Goal: Information Seeking & Learning: Find specific fact

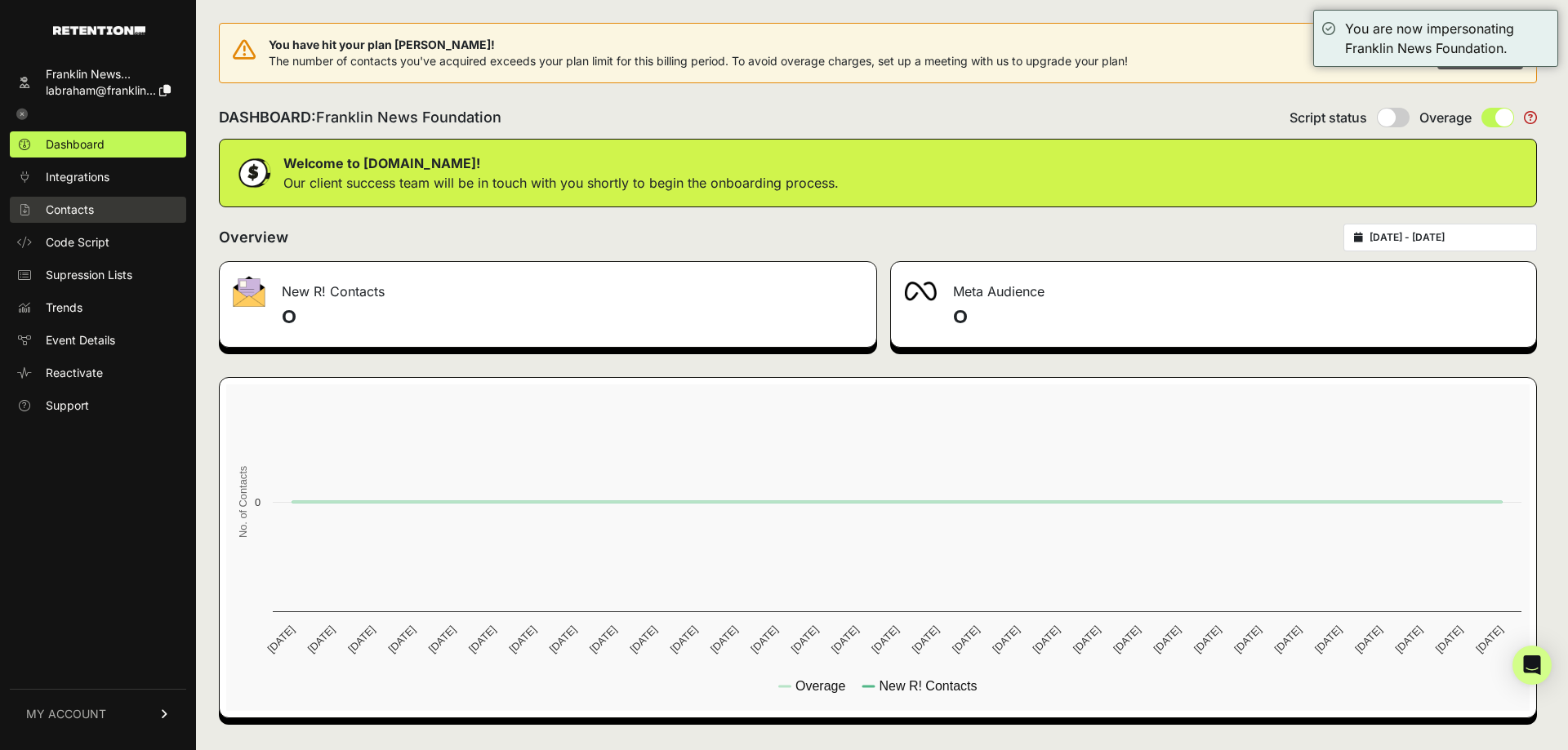
click at [91, 205] on span "Contacts" at bounding box center [69, 209] width 48 height 16
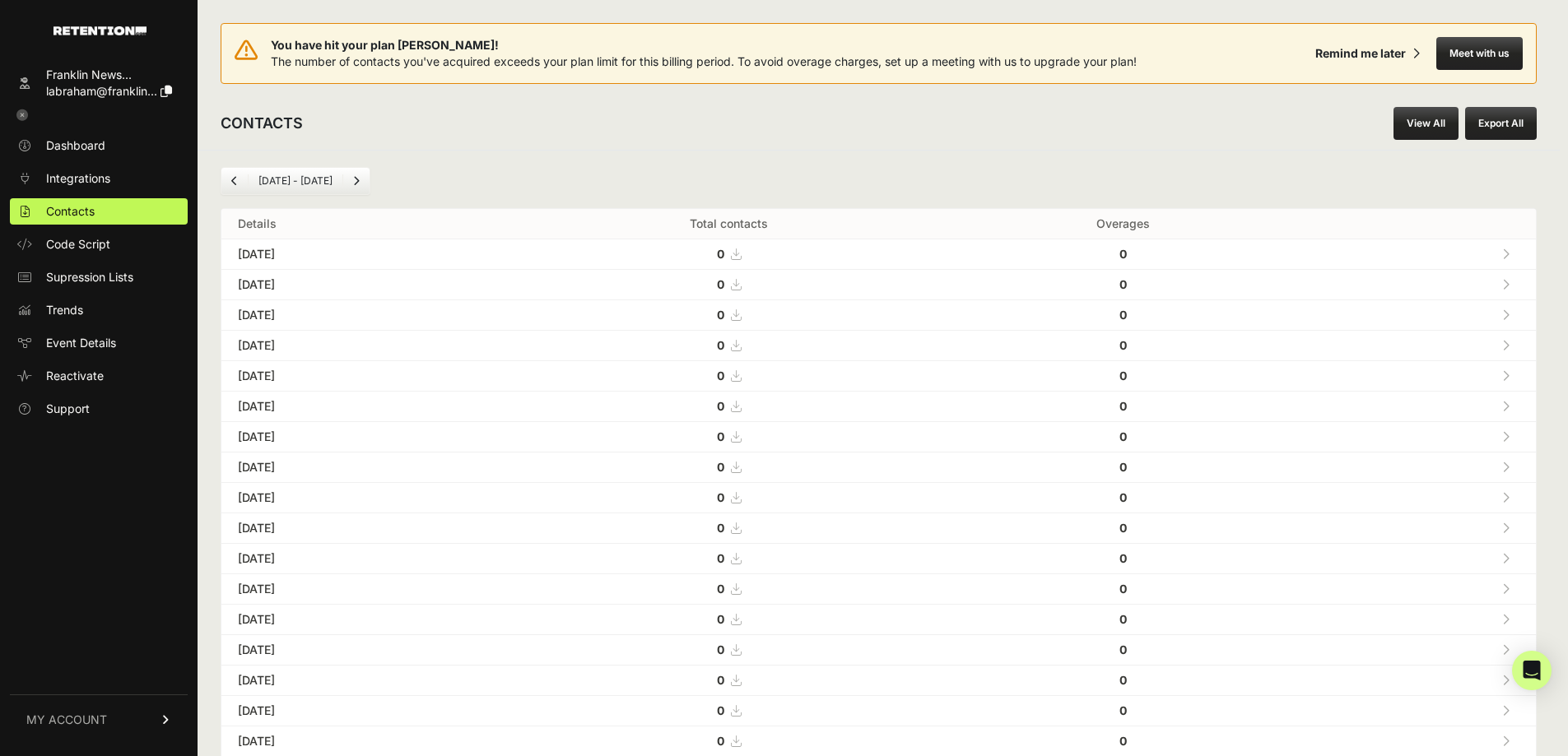
click at [1396, 126] on div "CONTACTS View All Export All" at bounding box center [878, 122] width 1362 height 53
click at [1422, 122] on link "View All" at bounding box center [1425, 123] width 65 height 33
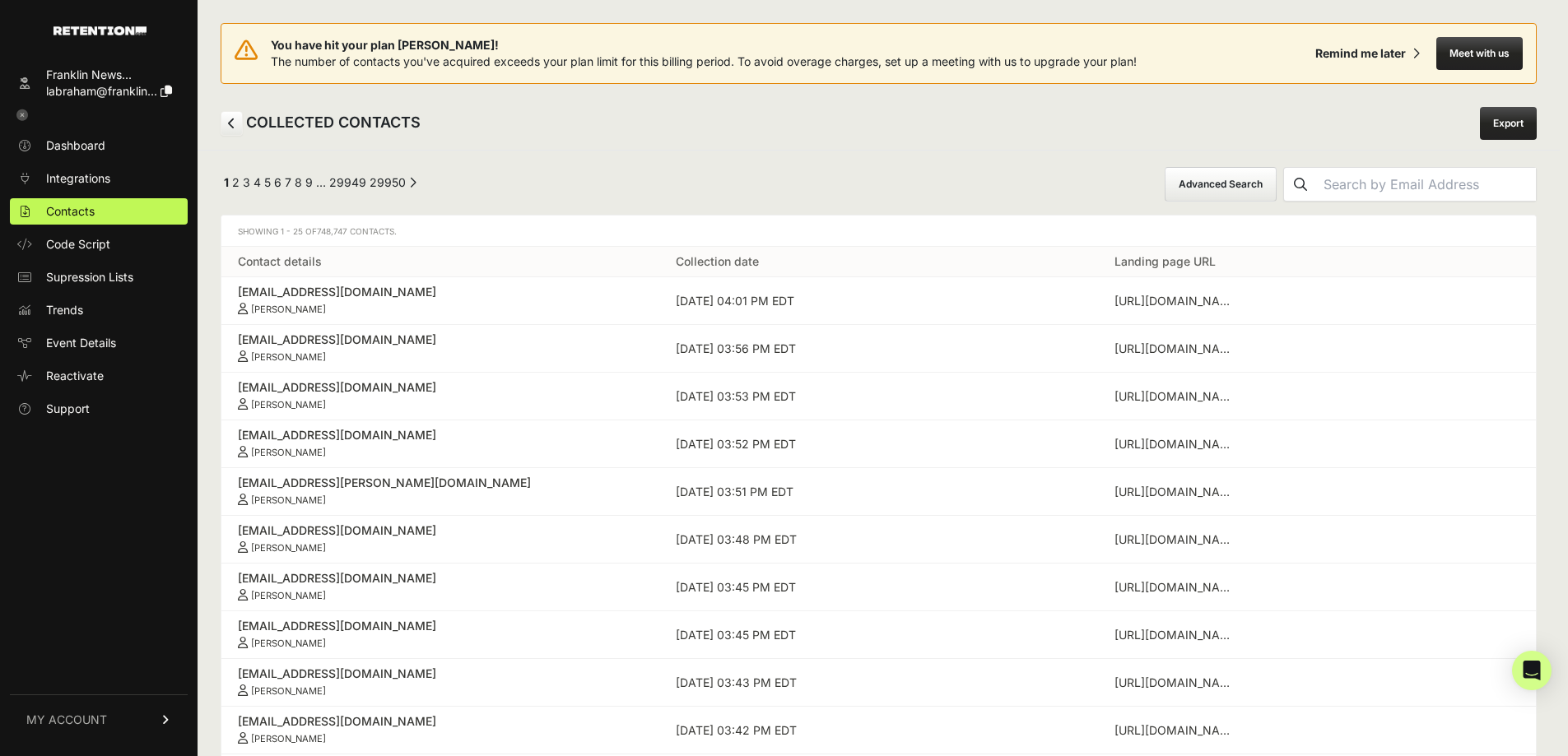
click at [1276, 179] on button "Advanced Search" at bounding box center [1220, 185] width 112 height 34
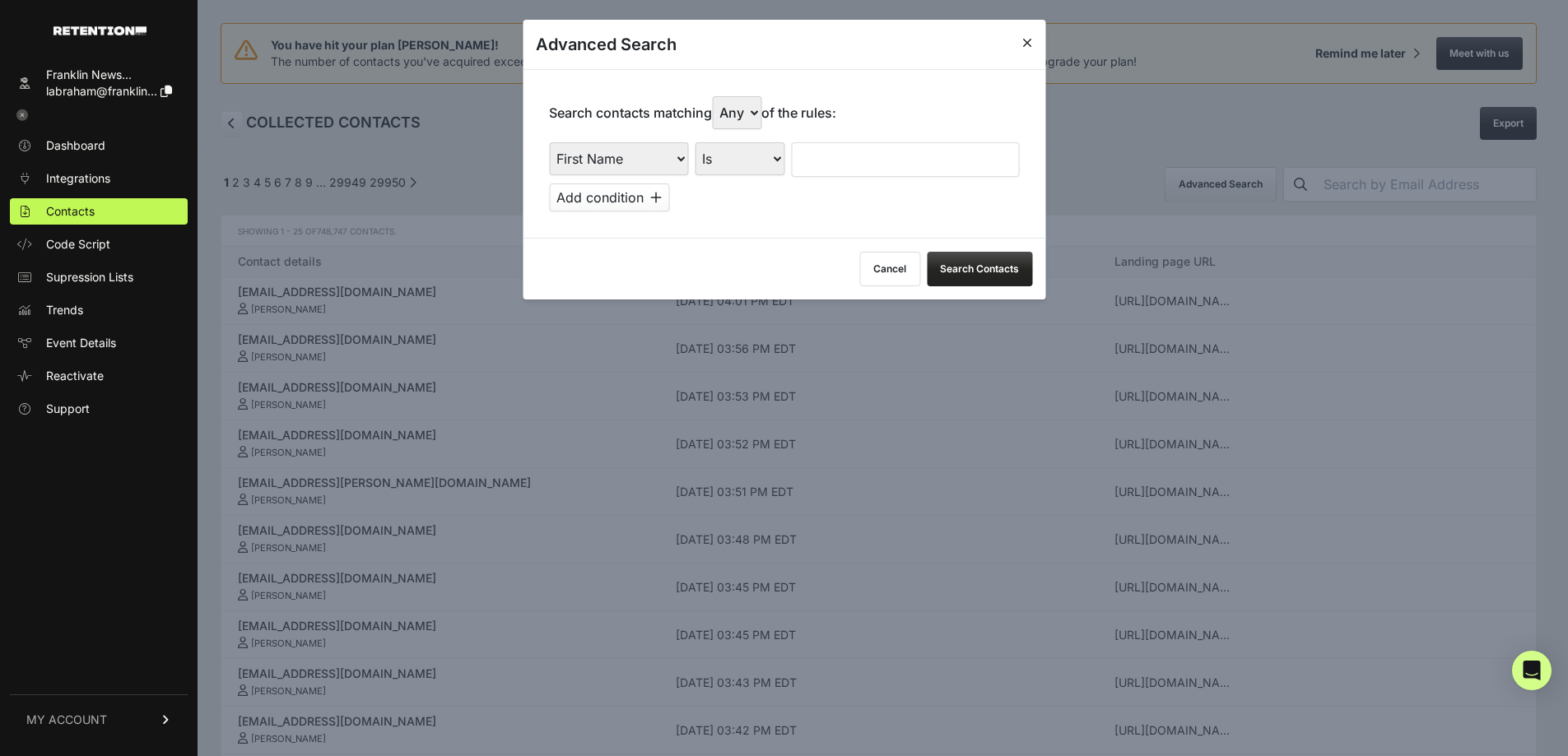
click at [598, 160] on select "First Name Last Name State City Email Email Domain Landing Domain Landing Page …" at bounding box center [617, 159] width 139 height 33
select select "email_domain"
click at [549, 143] on select "First Name Last Name State City Email Email Domain Landing Domain Landing Page …" at bounding box center [617, 159] width 139 height 33
click at [855, 176] on input "text" at bounding box center [905, 160] width 228 height 34
paste input "[DOMAIN_NAME]"
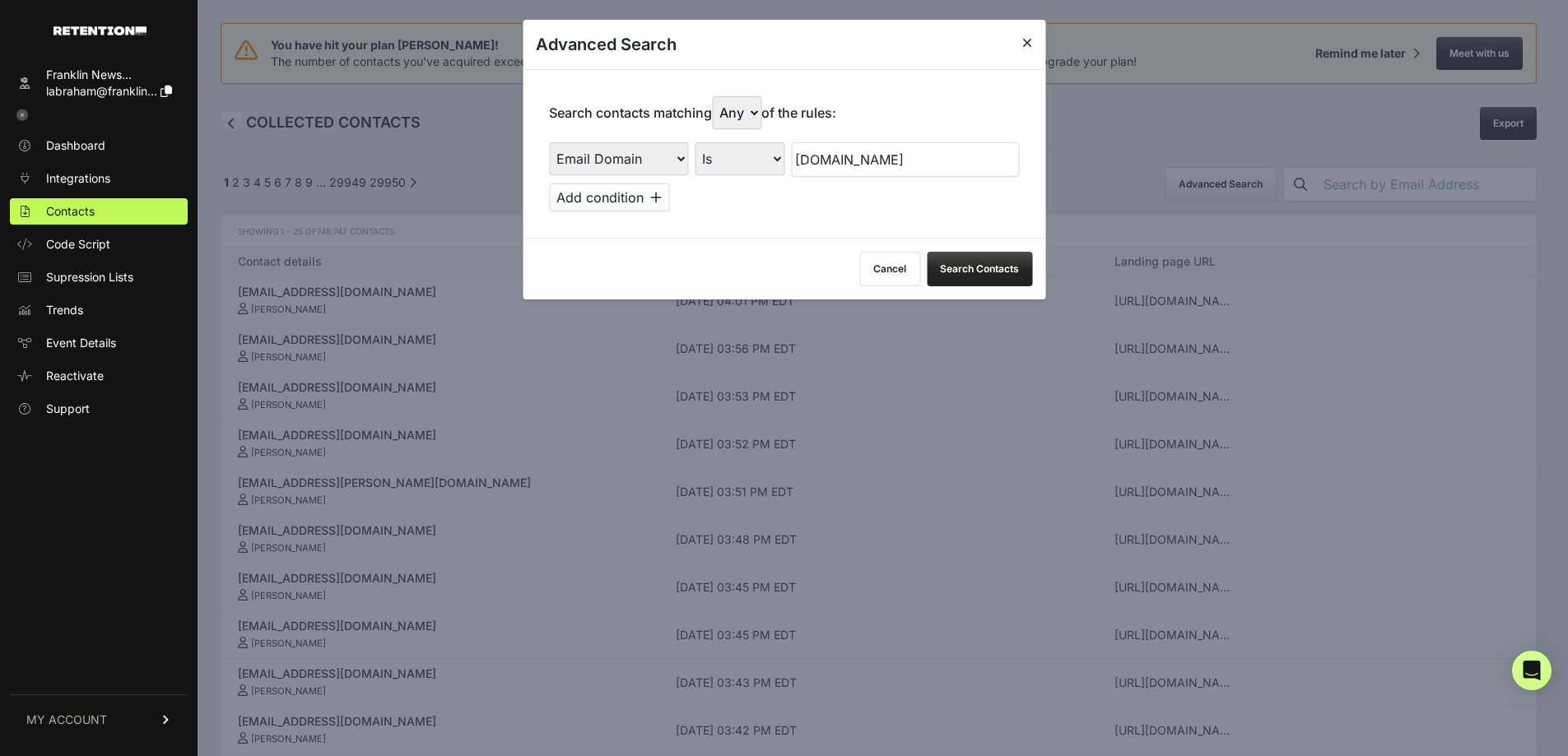
type input "[DOMAIN_NAME]"
click at [981, 265] on button "Search Contacts" at bounding box center [979, 269] width 105 height 34
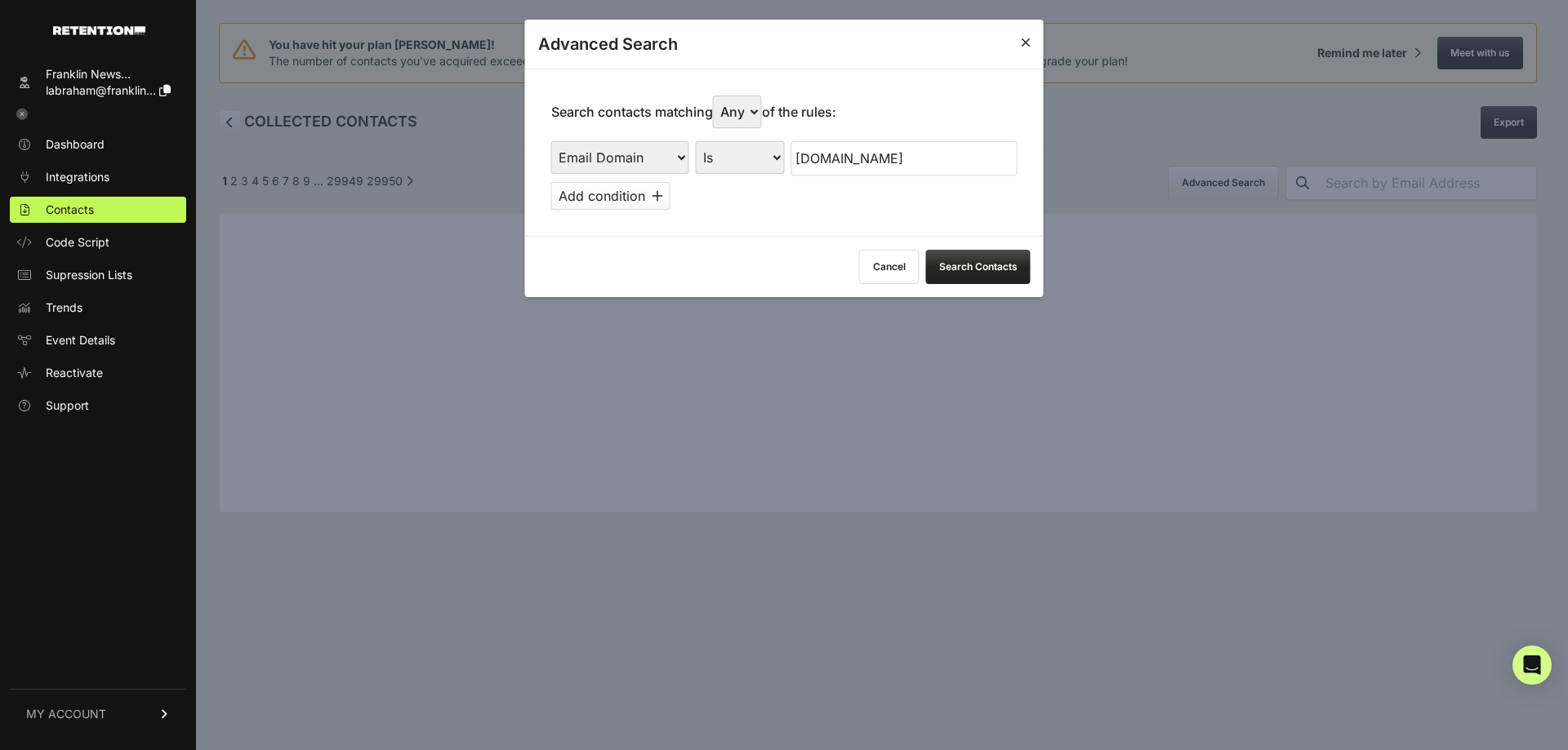
click at [660, 168] on select "First Name Last Name State City Email Email Domain Landing Domain Landing Page …" at bounding box center [619, 158] width 138 height 32
select select "email"
click at [551, 141] on select "First Name Last Name State City Email Email Domain Landing Domain Landing Page …" at bounding box center [619, 158] width 138 height 32
click at [872, 151] on input "[DOMAIN_NAME]" at bounding box center [904, 159] width 226 height 34
paste input "mesqu2@"
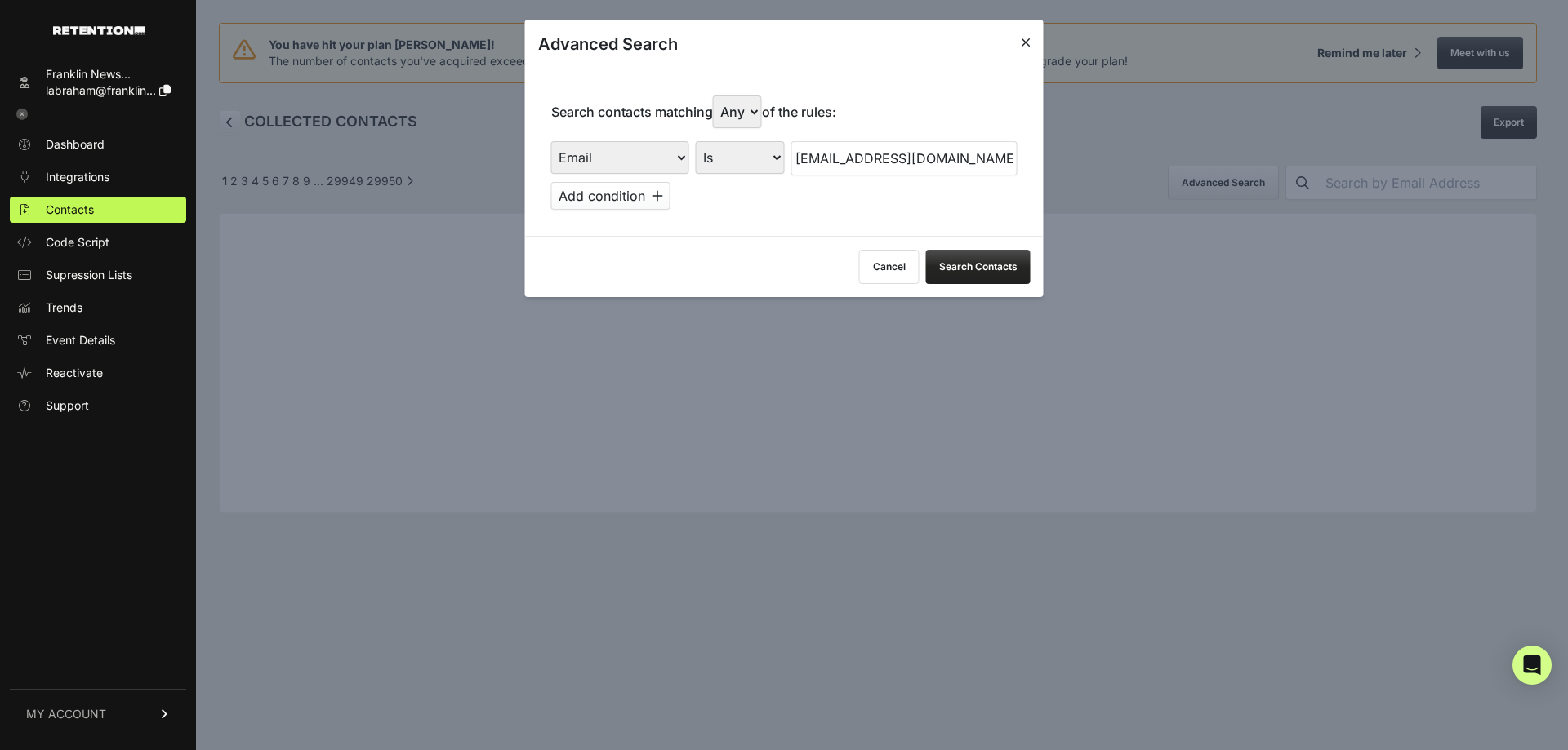
type input "[EMAIL_ADDRESS][DOMAIN_NAME]"
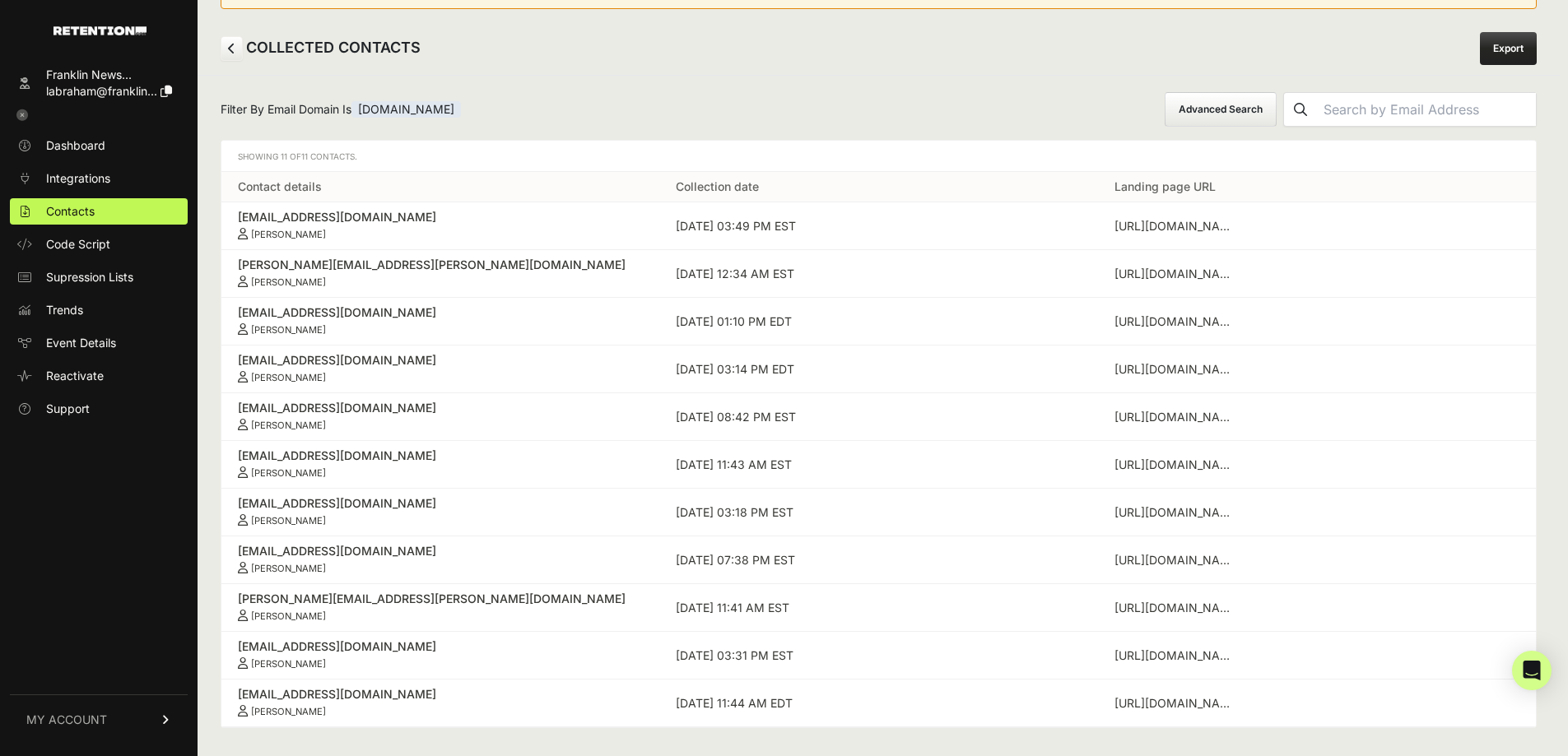
scroll to position [86, 0]
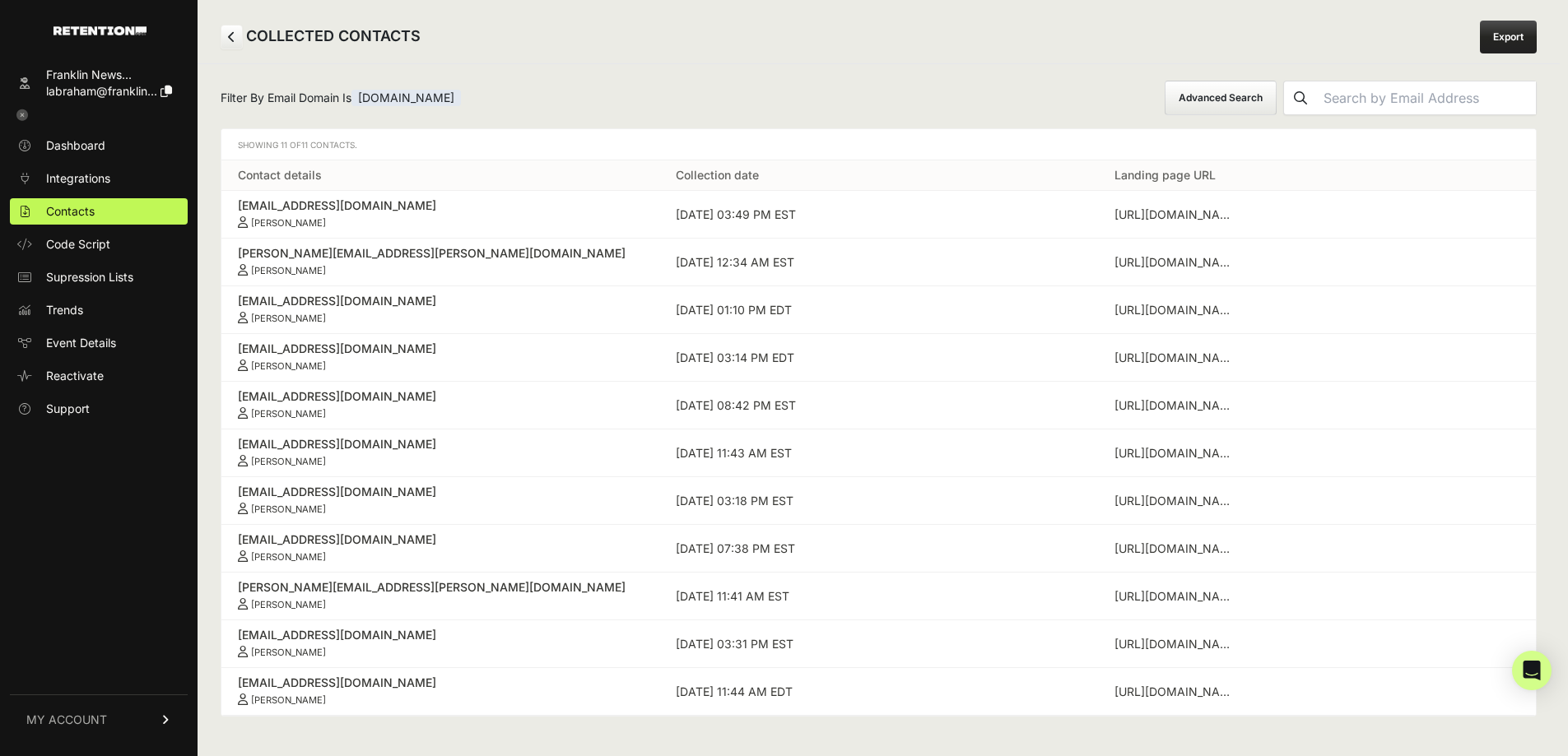
click at [324, 640] on div "[EMAIL_ADDRESS][DOMAIN_NAME]" at bounding box center [439, 634] width 405 height 16
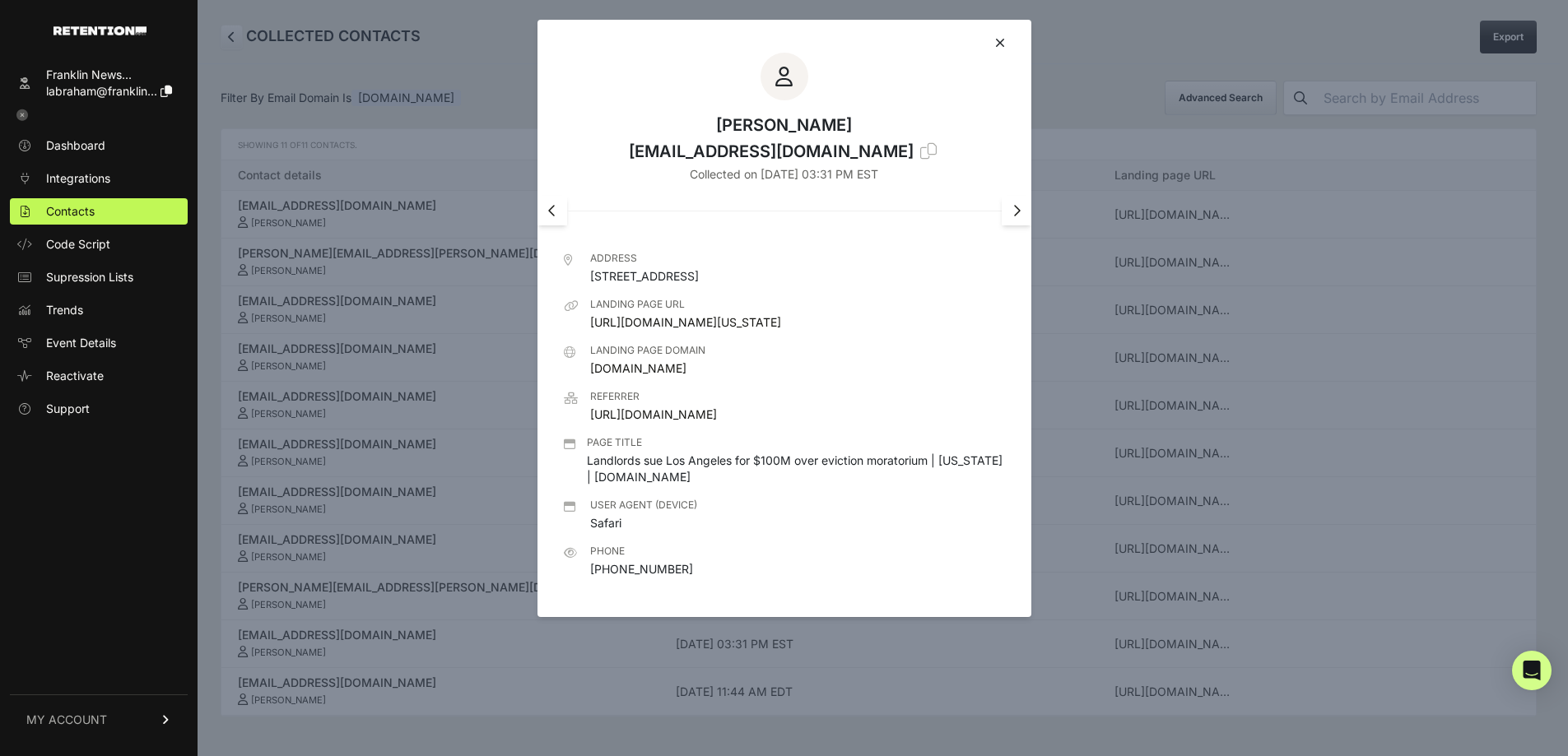
click at [660, 329] on link "[URL][DOMAIN_NAME][US_STATE]" at bounding box center [684, 322] width 190 height 14
